Goal: Task Accomplishment & Management: Manage account settings

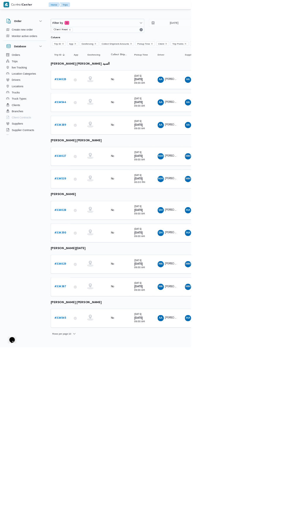
click at [95, 119] on b "# 334626" at bounding box center [91, 120] width 18 height 4
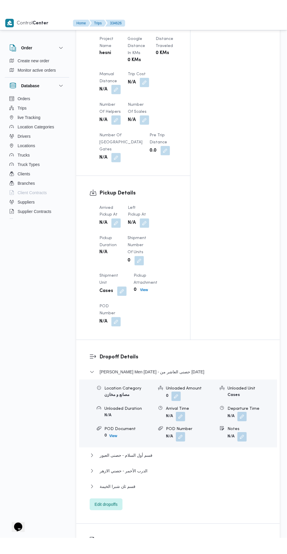
scroll to position [535, 0]
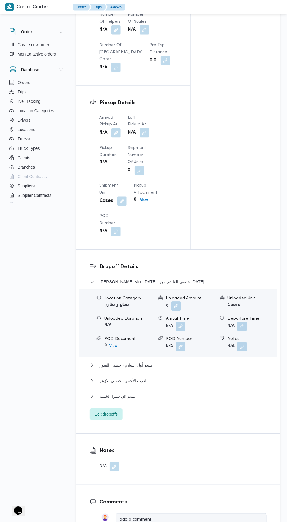
click at [120, 138] on button "button" at bounding box center [116, 132] width 9 height 9
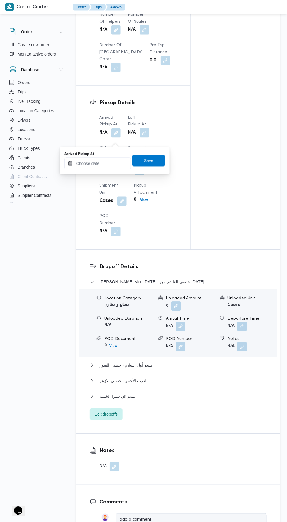
click at [110, 163] on input "Arrived Pickup At" at bounding box center [98, 164] width 67 height 12
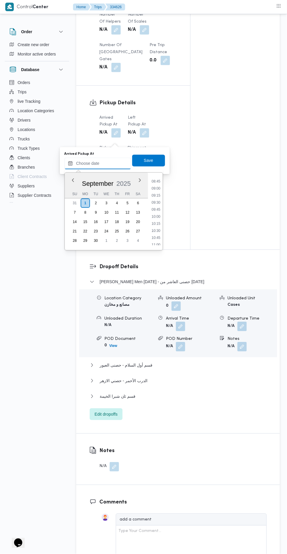
scroll to position [245, 0]
click at [155, 186] on li "09:00" at bounding box center [156, 189] width 14 height 6
type input "[DATE] 09:00"
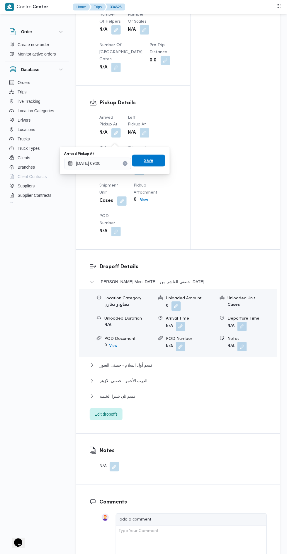
click at [155, 164] on span "Save" at bounding box center [148, 161] width 33 height 12
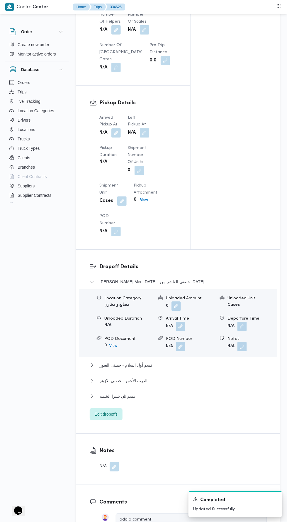
click at [146, 138] on button "button" at bounding box center [144, 132] width 9 height 9
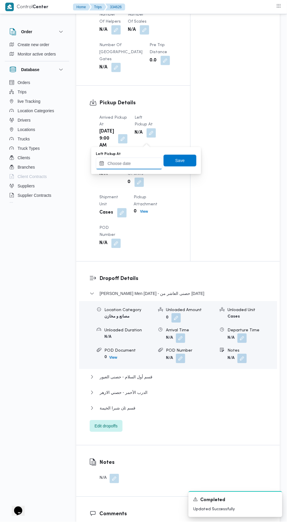
click at [140, 163] on input "Left Pickup At" at bounding box center [129, 164] width 67 height 12
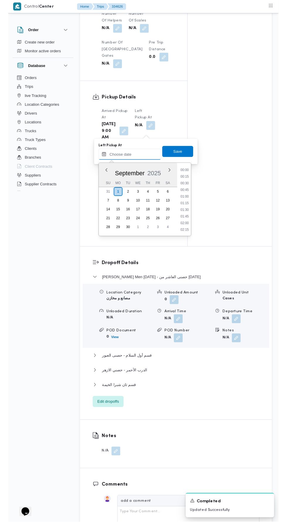
scroll to position [281, 0]
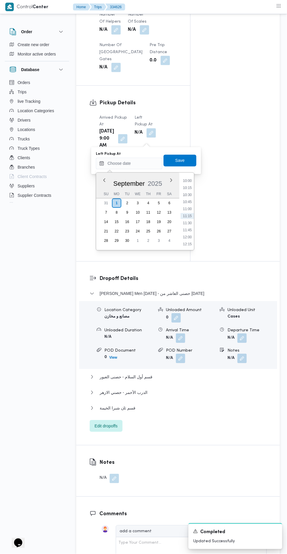
click at [189, 179] on li "10:00" at bounding box center [188, 181] width 14 height 6
type input "01/09/2025 10:00"
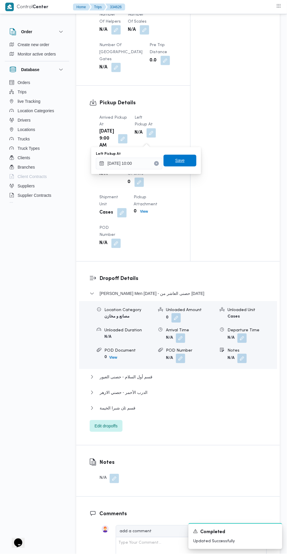
click at [185, 163] on span "Save" at bounding box center [180, 160] width 9 height 7
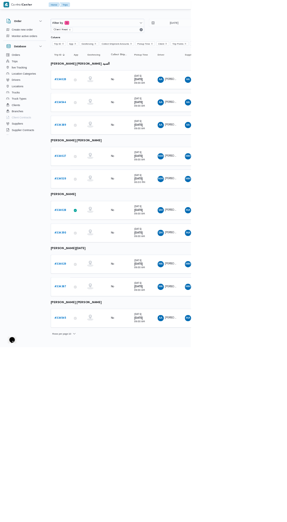
click at [86, 222] on td "Trip ID # 334627" at bounding box center [90, 235] width 29 height 28
click at [84, 233] on b "# 334627" at bounding box center [91, 235] width 18 height 4
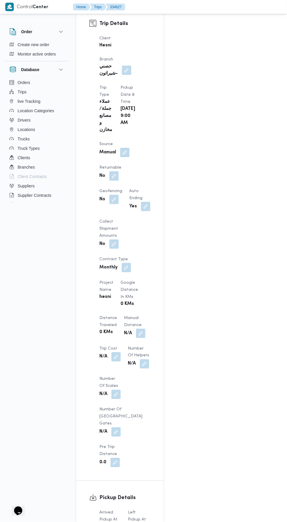
scroll to position [308, 0]
click at [121, 521] on button "button" at bounding box center [116, 527] width 9 height 9
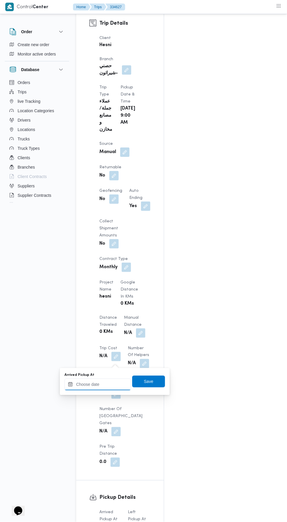
click at [114, 383] on input "Arrived Pickup At" at bounding box center [98, 384] width 67 height 12
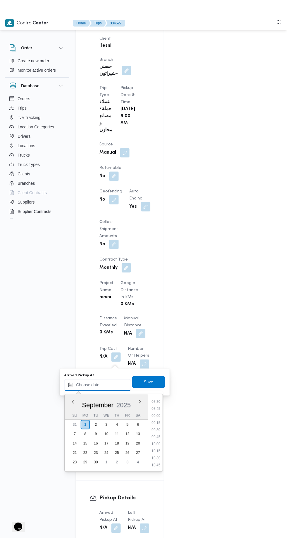
scroll to position [239, 0]
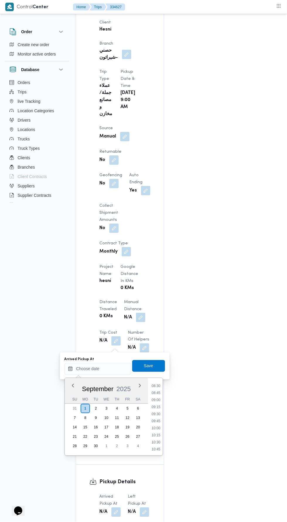
click at [156, 413] on li "09:30" at bounding box center [156, 414] width 14 height 6
type input "01/09/2025 09:30"
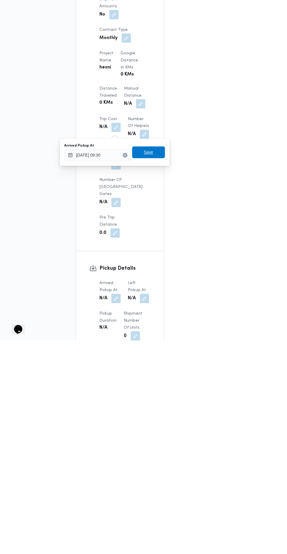
click at [149, 365] on span "Save" at bounding box center [148, 365] width 9 height 7
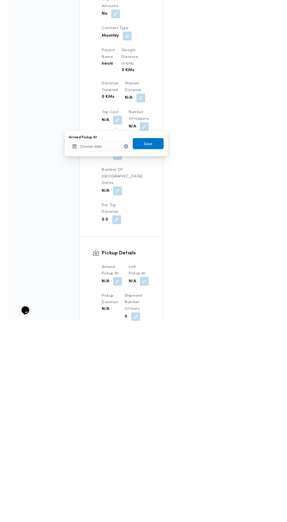
scroll to position [323, 0]
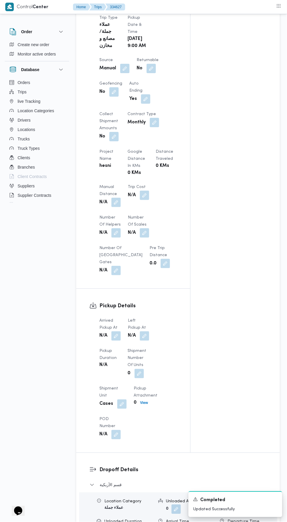
click at [149, 340] on button "button" at bounding box center [144, 335] width 9 height 9
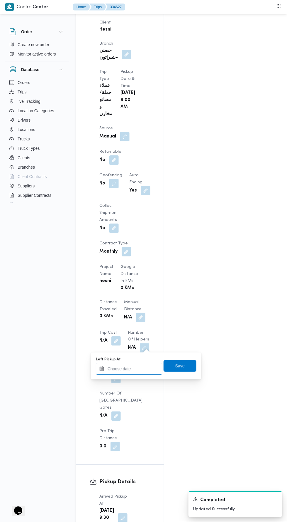
click at [135, 368] on input "Left Pickup At" at bounding box center [129, 369] width 67 height 12
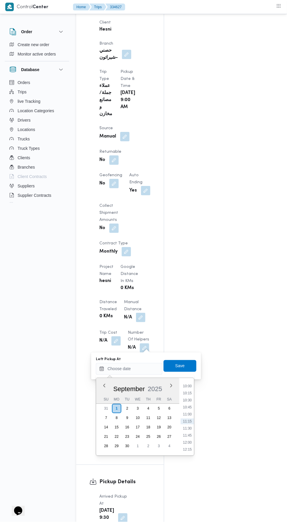
click at [188, 400] on li "10:30" at bounding box center [188, 400] width 14 height 6
type input "01/09/2025 10:30"
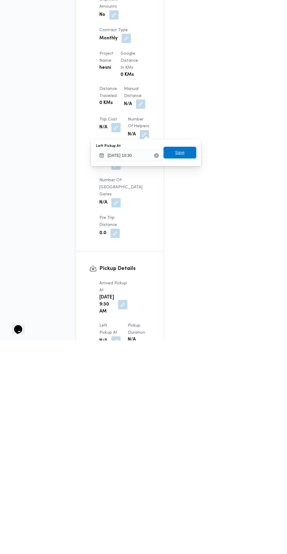
click at [179, 364] on span "Save" at bounding box center [180, 365] width 9 height 7
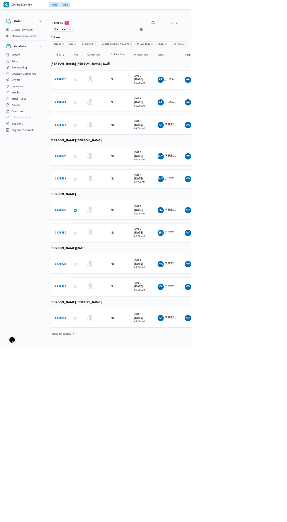
click at [90, 312] on link "# 334628" at bounding box center [91, 315] width 18 height 7
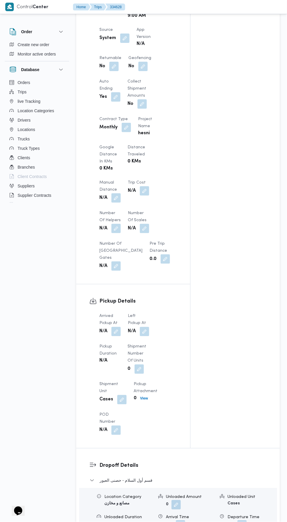
scroll to position [382, 0]
click at [119, 327] on button "button" at bounding box center [116, 331] width 9 height 9
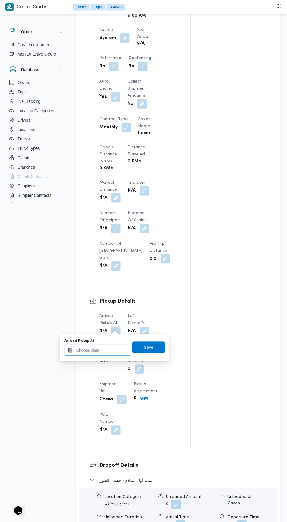
click at [111, 348] on input "Arrived Pickup At" at bounding box center [98, 350] width 67 height 12
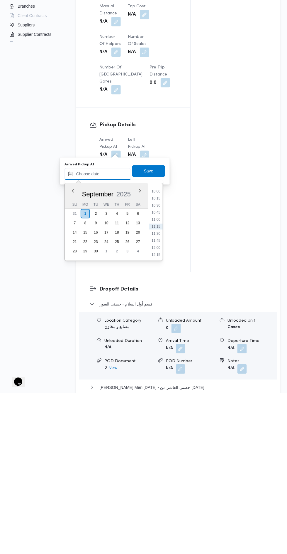
scroll to position [397, 0]
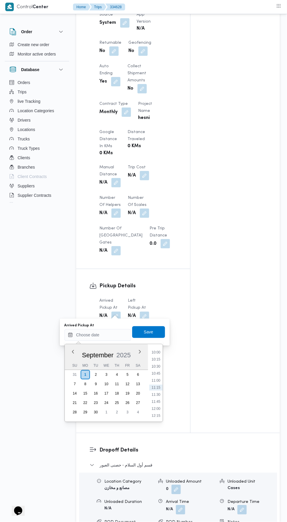
click at [158, 352] on li "10:00" at bounding box center [156, 352] width 14 height 6
type input "01/09/2025 10:00"
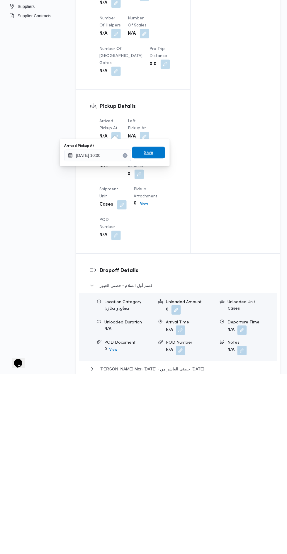
click at [156, 331] on span "Save" at bounding box center [148, 332] width 33 height 12
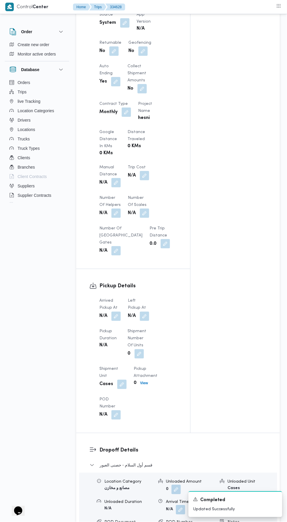
click at [146, 311] on button "button" at bounding box center [144, 315] width 9 height 9
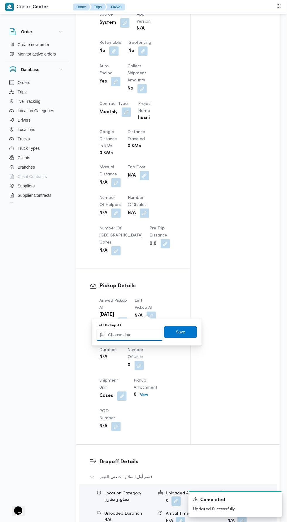
click at [139, 335] on input "Left Pickup At" at bounding box center [130, 335] width 67 height 12
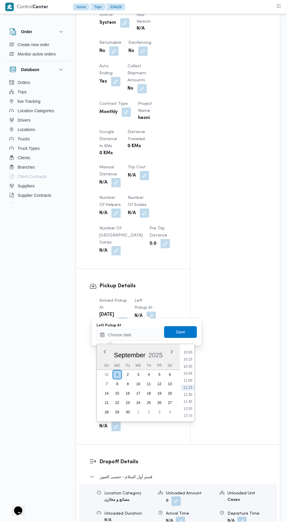
click at [188, 387] on li "11:15" at bounding box center [188, 387] width 14 height 6
type input "01/09/2025 11:15"
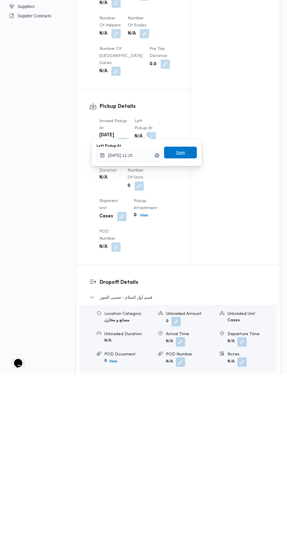
click at [193, 334] on span "Save" at bounding box center [180, 332] width 33 height 12
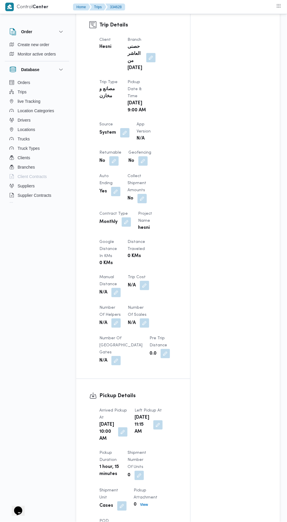
scroll to position [0, 0]
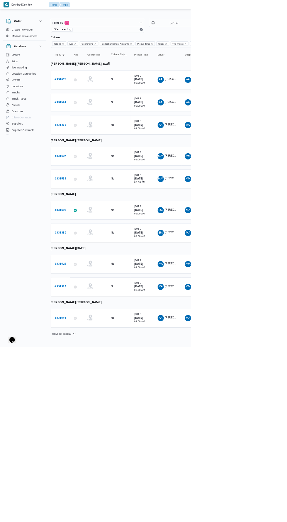
click at [83, 395] on b "# 334629" at bounding box center [91, 397] width 18 height 4
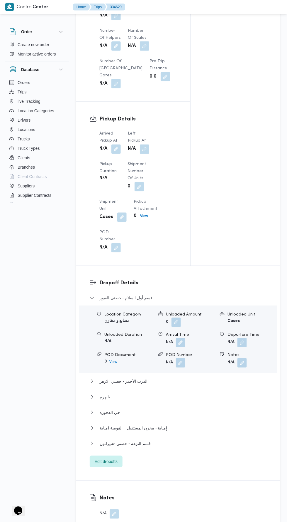
scroll to position [524, 0]
click at [113, 153] on button "button" at bounding box center [116, 148] width 9 height 9
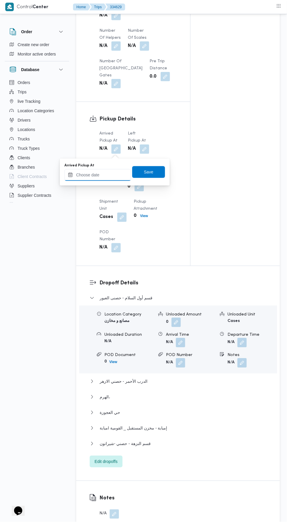
click at [109, 175] on input "Arrived Pickup At" at bounding box center [98, 175] width 67 height 12
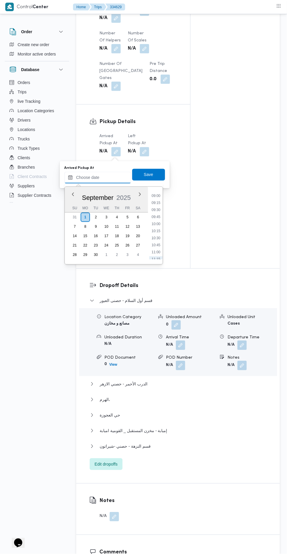
scroll to position [249, 0]
click at [158, 199] on li "09:00" at bounding box center [156, 198] width 14 height 6
type input "01/09/2025 09:00"
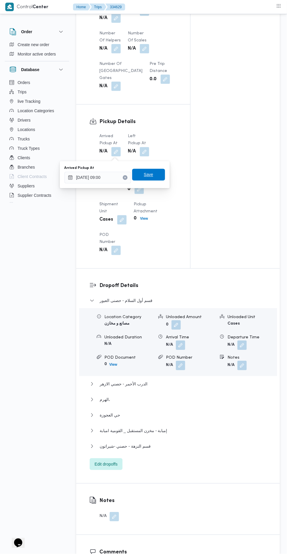
click at [154, 171] on span "Save" at bounding box center [148, 175] width 33 height 12
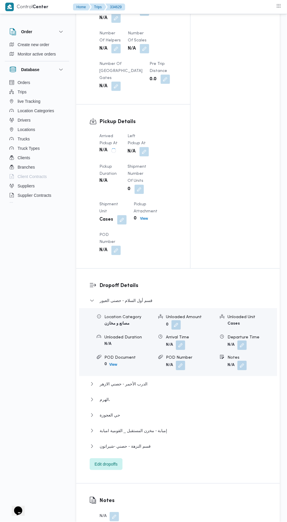
click at [148, 154] on button "button" at bounding box center [144, 151] width 9 height 9
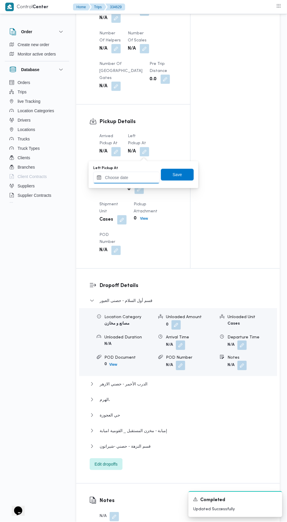
click at [135, 178] on input "Left Pickup At" at bounding box center [126, 178] width 67 height 12
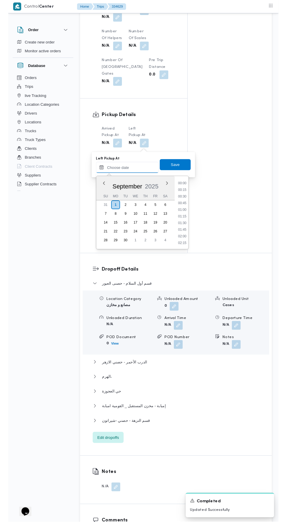
scroll to position [281, 0]
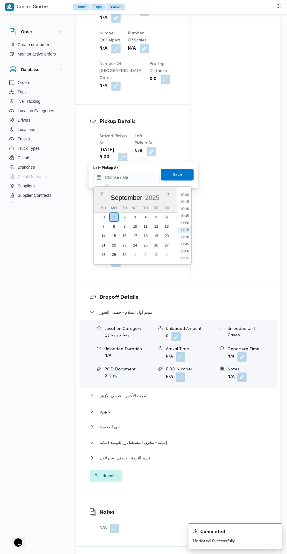
click at [185, 201] on li "10:15" at bounding box center [185, 202] width 14 height 6
type input "01/09/2025 10:15"
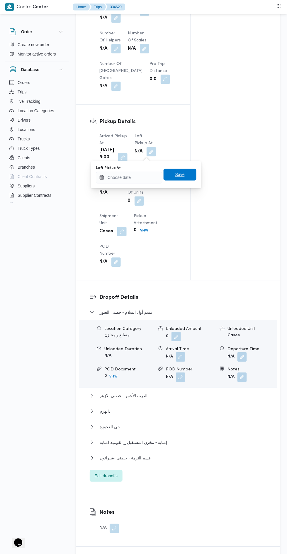
click at [187, 174] on span "Save" at bounding box center [180, 175] width 33 height 12
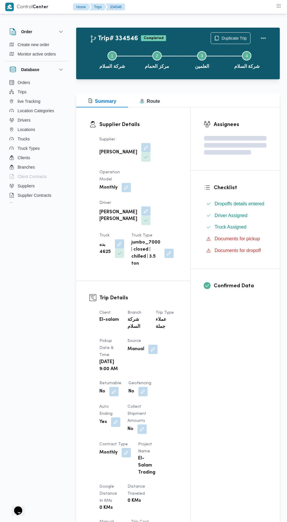
scroll to position [7, 0]
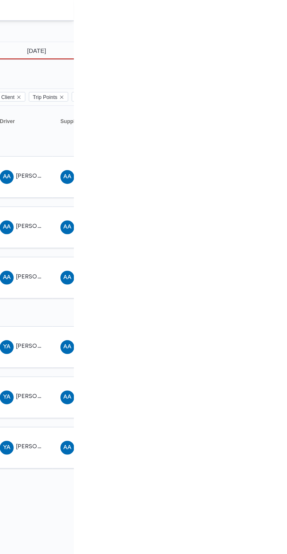
type input "2/9/2025"
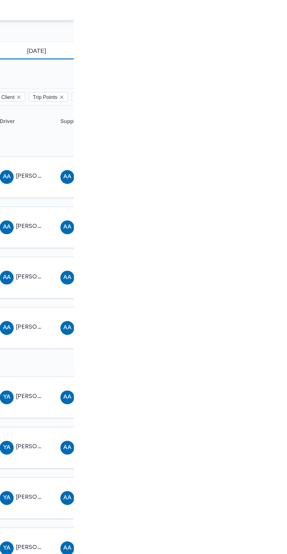
click at [264, 36] on input "28/8/2025" at bounding box center [258, 34] width 67 height 12
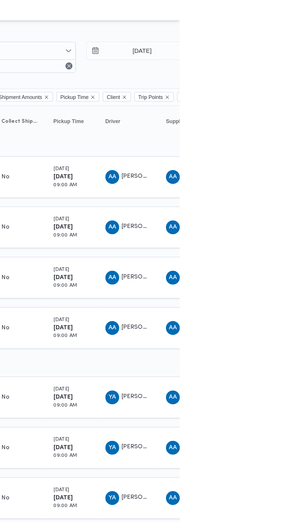
click at [261, 36] on input "28/8/2025" at bounding box center [258, 34] width 67 height 12
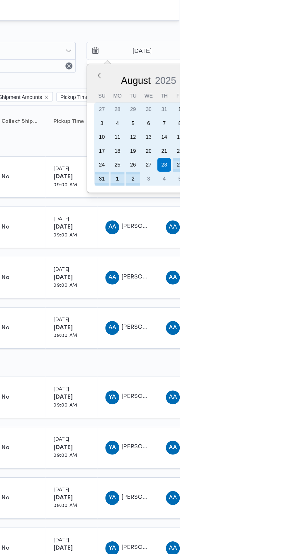
click at [245, 121] on div "1" at bounding box center [245, 120] width 9 height 9
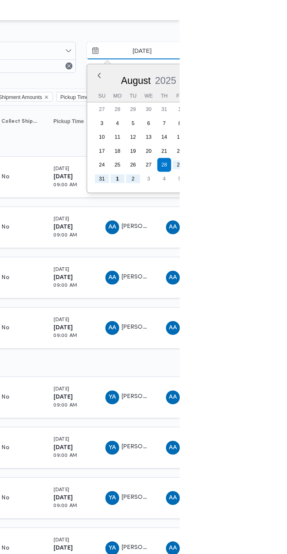
type input "1/9/2025"
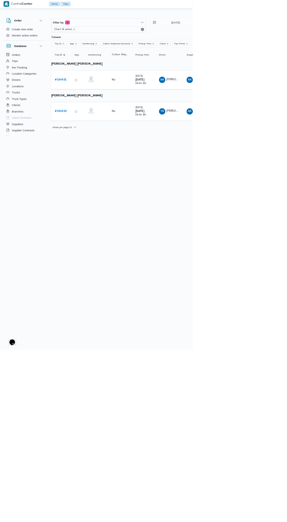
click at [92, 166] on b "# 334632" at bounding box center [91, 167] width 18 height 4
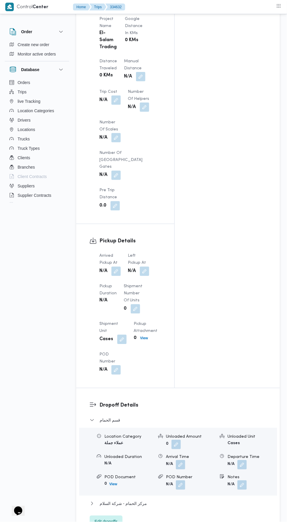
scroll to position [499, 0]
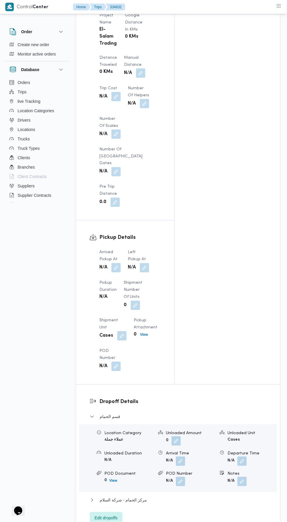
click at [119, 263] on button "button" at bounding box center [116, 267] width 9 height 9
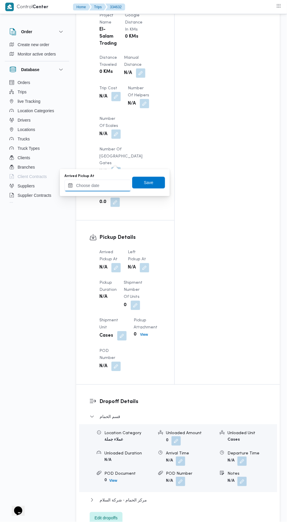
click at [116, 185] on input "Arrived Pickup At" at bounding box center [98, 186] width 67 height 12
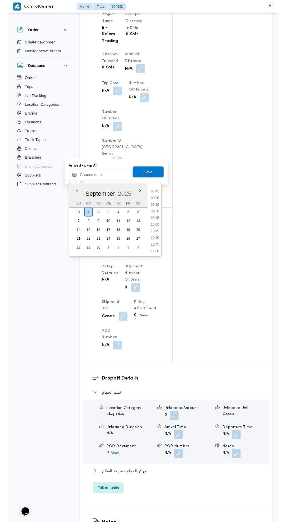
scroll to position [245, 0]
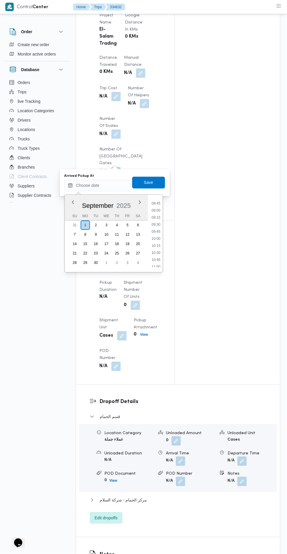
click at [156, 210] on li "09:00" at bounding box center [156, 211] width 14 height 6
type input "01/09/2025 09:00"
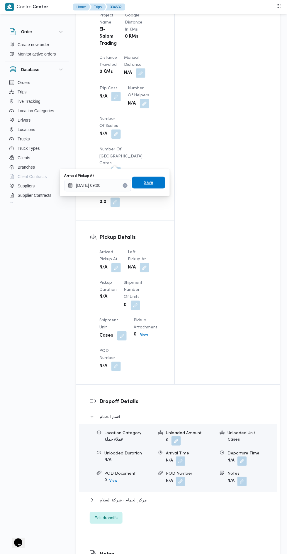
click at [151, 183] on span "Save" at bounding box center [148, 182] width 9 height 7
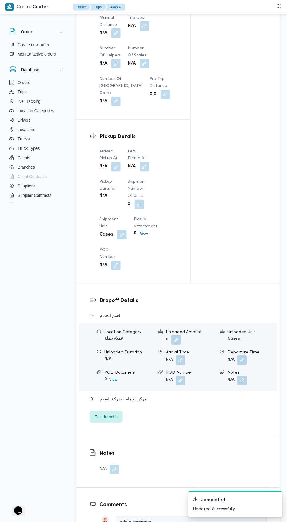
click at [142, 162] on button "button" at bounding box center [144, 166] width 9 height 9
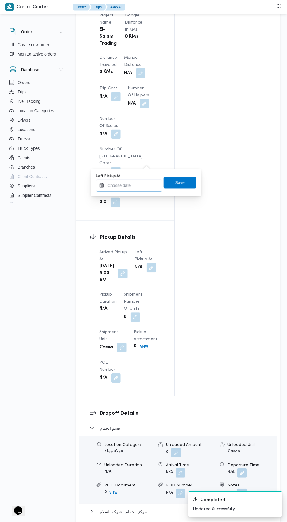
click at [129, 183] on input "Left Pickup At" at bounding box center [129, 186] width 67 height 12
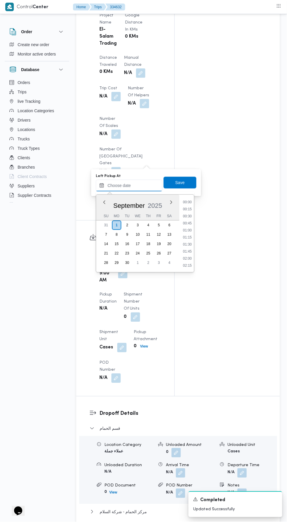
scroll to position [288, 0]
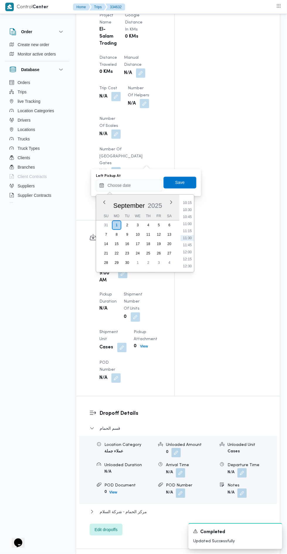
click at [187, 202] on li "10:15" at bounding box center [188, 203] width 14 height 6
type input "01/09/2025 10:15"
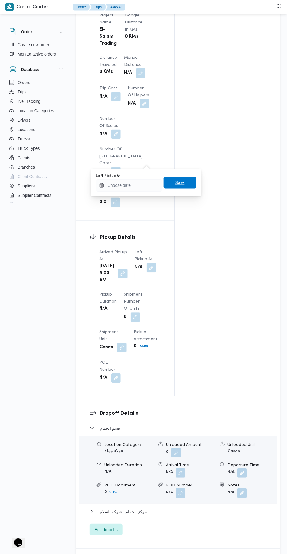
click at [182, 180] on span "Save" at bounding box center [180, 182] width 9 height 7
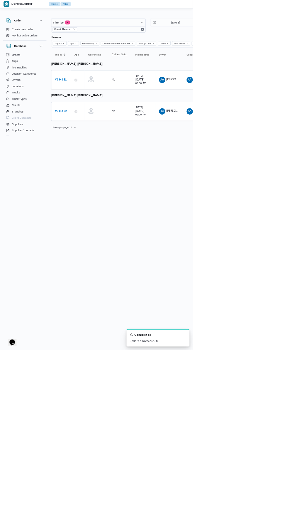
click at [90, 116] on link "# 334631" at bounding box center [91, 119] width 18 height 7
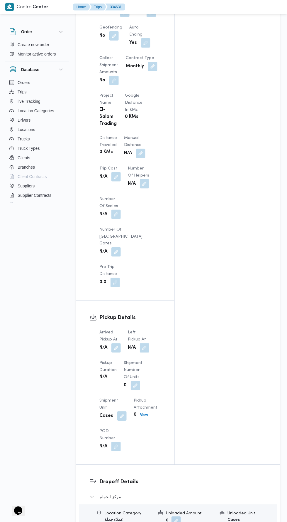
scroll to position [433, 0]
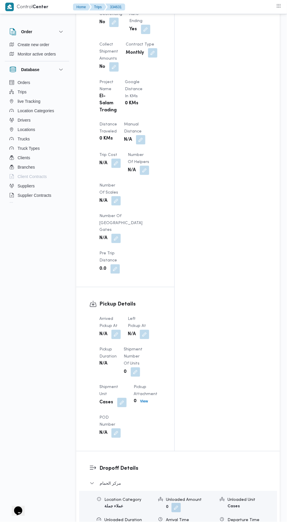
click at [117, 330] on button "button" at bounding box center [116, 334] width 9 height 9
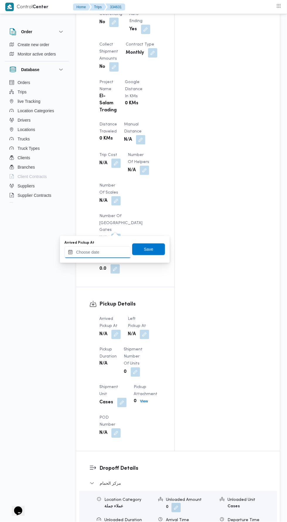
click at [106, 253] on input "Arrived Pickup At" at bounding box center [98, 252] width 67 height 12
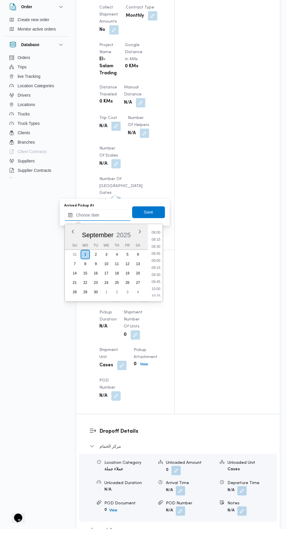
scroll to position [217, 0]
click at [156, 271] on li "08:15" at bounding box center [156, 271] width 14 height 6
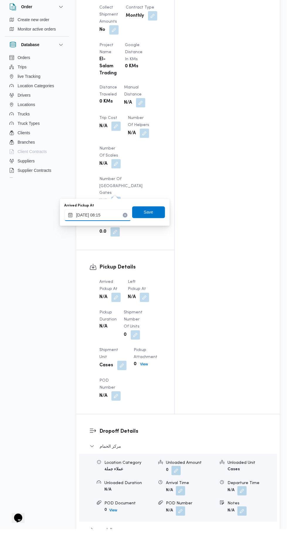
click at [109, 238] on input "01/09/2025 08:15" at bounding box center [98, 240] width 67 height 12
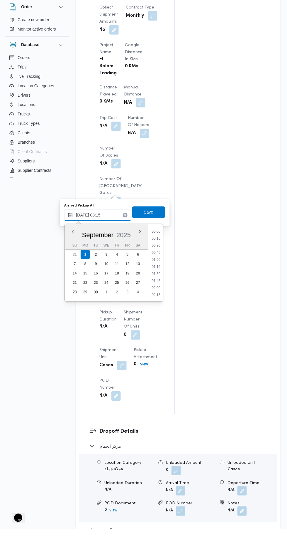
scroll to position [197, 0]
click at [157, 298] on li "08:30" at bounding box center [156, 299] width 14 height 6
type input "01/09/2025 08:30"
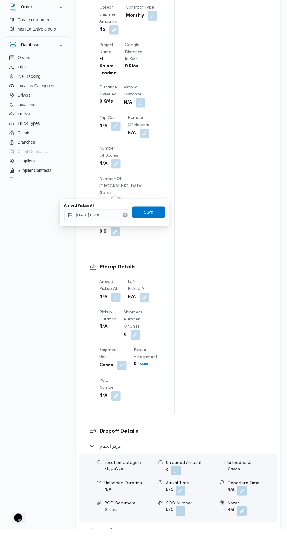
click at [149, 236] on span "Save" at bounding box center [148, 236] width 9 height 7
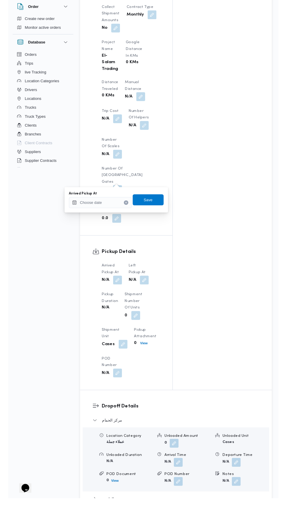
scroll to position [445, 0]
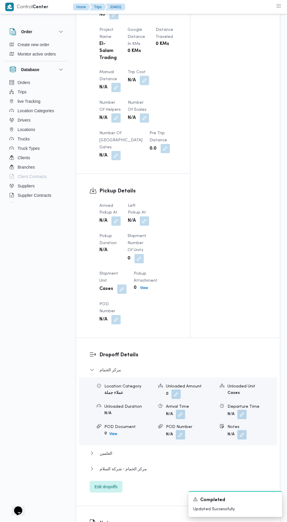
click at [136, 199] on div "Arrived Pickup At N/A Left Pickup At N/A Pickup Duration N/A Shipment Number of…" at bounding box center [138, 263] width 85 height 129
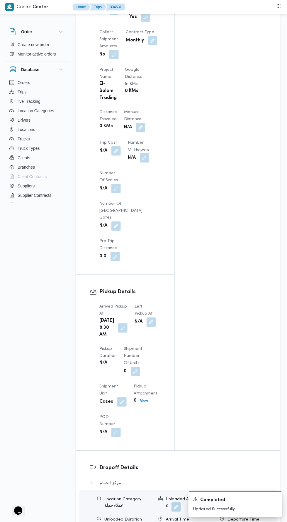
click at [147, 317] on button "button" at bounding box center [151, 321] width 9 height 9
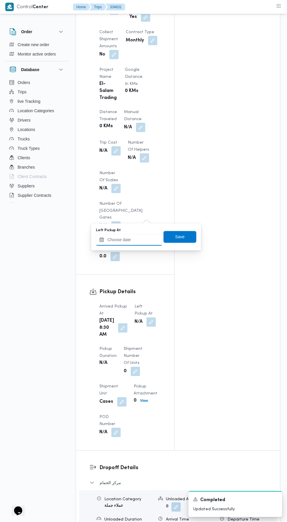
click at [144, 240] on input "Left Pickup At" at bounding box center [129, 240] width 67 height 12
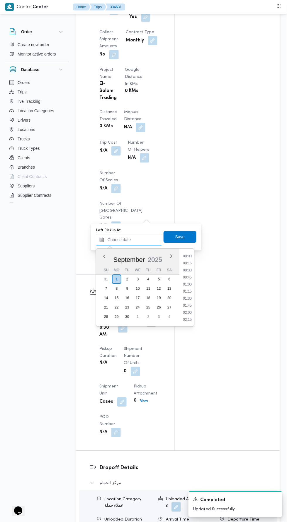
scroll to position [288, 0]
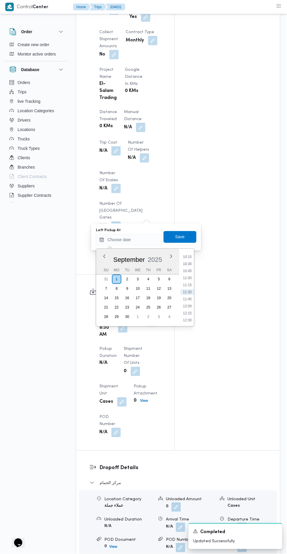
click at [188, 263] on li "10:30" at bounding box center [188, 264] width 14 height 6
type input "01/09/2025 10:30"
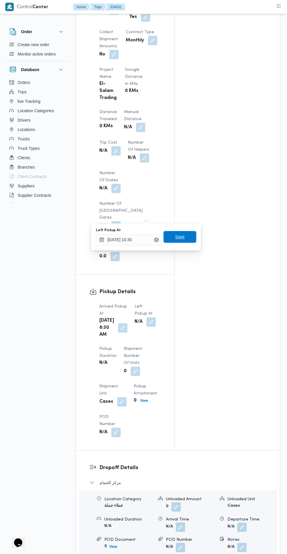
click at [183, 235] on span "Save" at bounding box center [180, 236] width 9 height 7
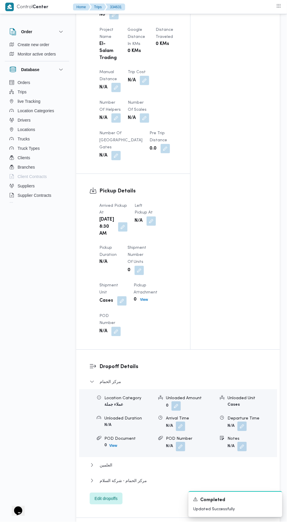
scroll to position [0, 0]
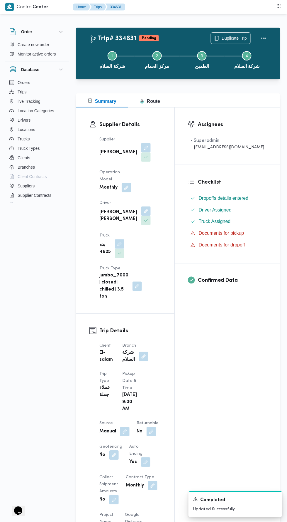
click at [151, 206] on button "button" at bounding box center [145, 210] width 9 height 9
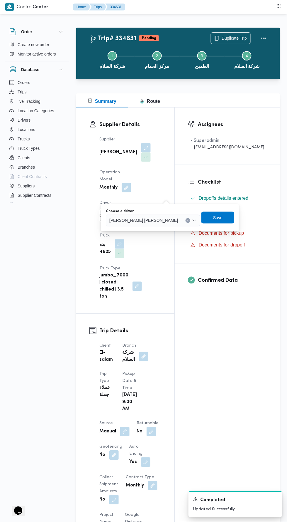
click at [154, 220] on span "[PERSON_NAME] [PERSON_NAME]" at bounding box center [143, 220] width 69 height 6
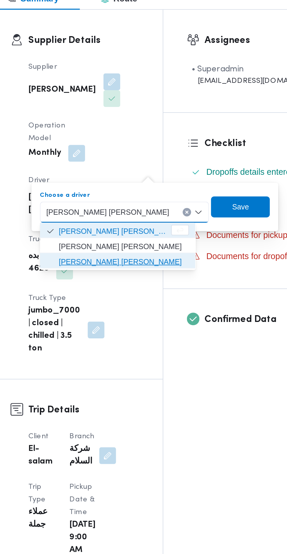
click at [171, 249] on span "محمد محمد محمد شهاب طعيمة" at bounding box center [153, 247] width 73 height 7
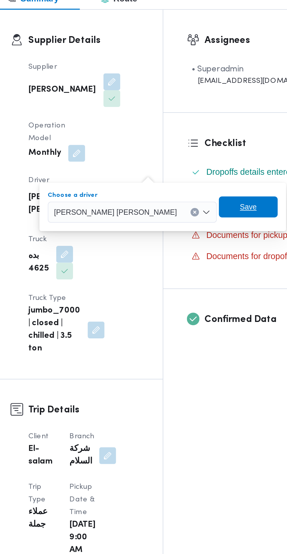
click at [214, 215] on span "Save" at bounding box center [222, 218] width 33 height 12
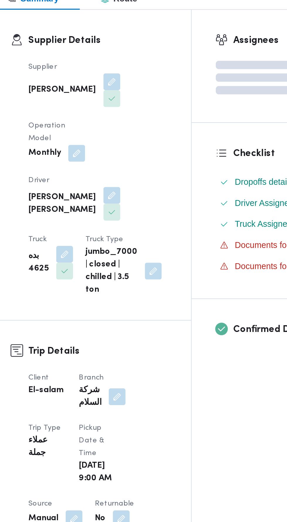
scroll to position [1, 0]
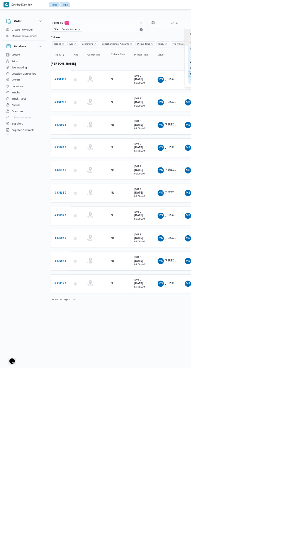
type input "2/9/2025"
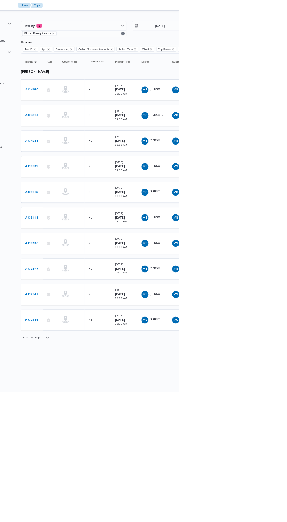
click at [94, 119] on b "# 334630" at bounding box center [91, 120] width 18 height 4
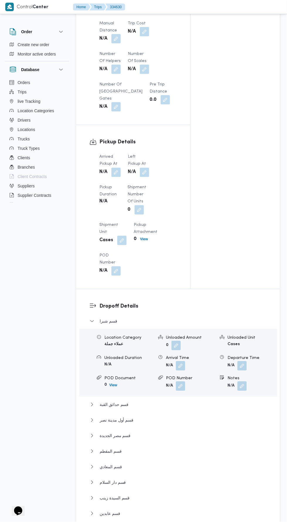
scroll to position [525, 0]
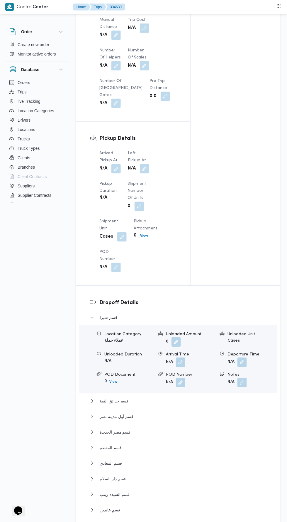
click at [117, 164] on button "button" at bounding box center [116, 168] width 9 height 9
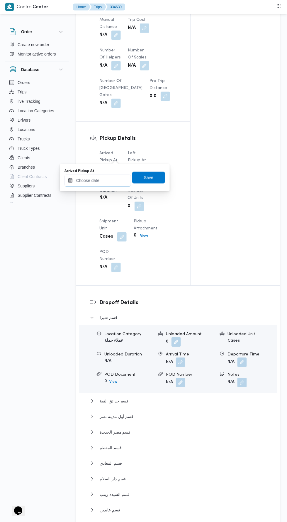
click at [114, 180] on input "Arrived Pickup At" at bounding box center [98, 181] width 67 height 12
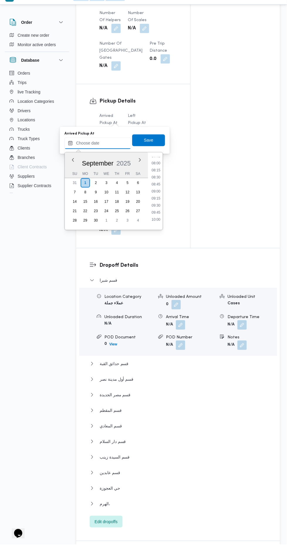
scroll to position [222, 0]
click at [158, 222] on li "09:45" at bounding box center [156, 223] width 14 height 6
type input "01/09/2025 09:45"
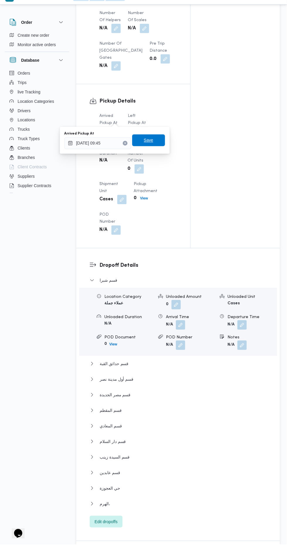
click at [150, 148] on span "Save" at bounding box center [148, 149] width 9 height 7
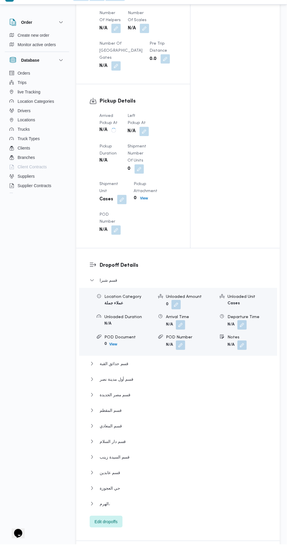
scroll to position [553, 0]
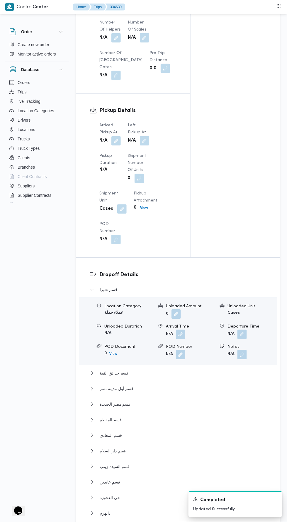
click at [144, 122] on dt "Left Pickup At" at bounding box center [138, 129] width 21 height 14
click at [144, 136] on button "button" at bounding box center [144, 140] width 9 height 9
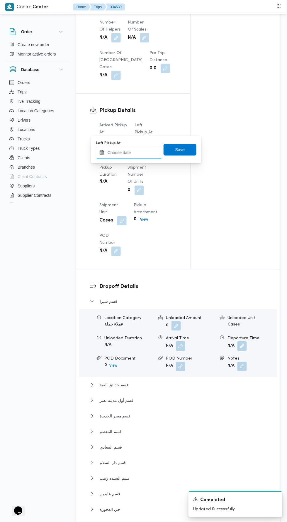
click at [138, 153] on input "Left Pickup At" at bounding box center [129, 153] width 67 height 12
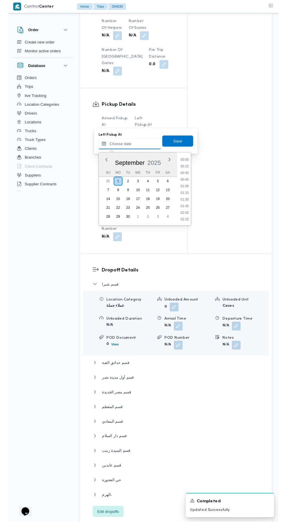
scroll to position [288, 0]
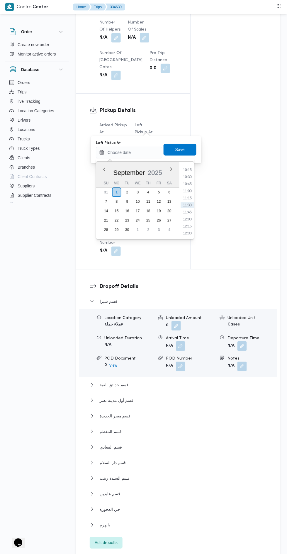
click at [188, 176] on li "10:30" at bounding box center [188, 177] width 14 height 6
type input "01/09/2025 10:30"
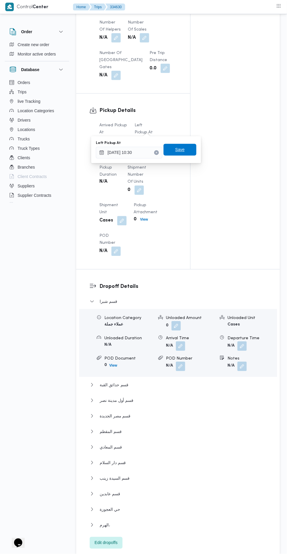
click at [184, 151] on span "Save" at bounding box center [180, 149] width 9 height 7
